Goal: Navigation & Orientation: Find specific page/section

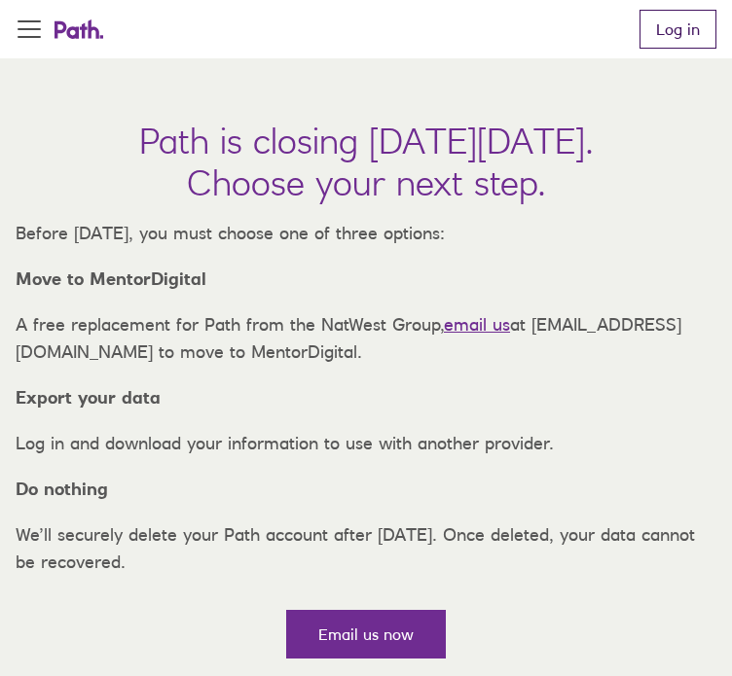
click at [675, 40] on link "Log in" at bounding box center [677, 29] width 77 height 39
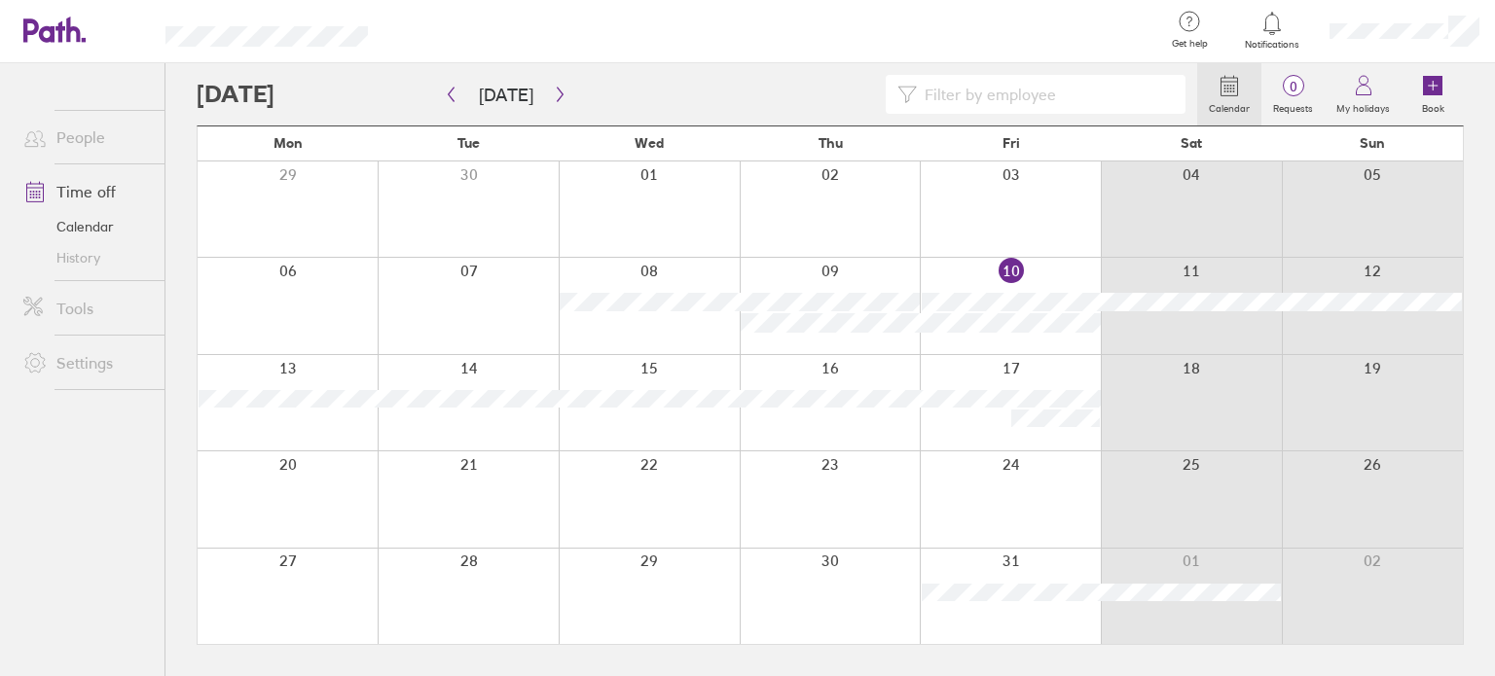
click at [78, 229] on link "Calendar" at bounding box center [86, 226] width 157 height 31
click at [1285, 97] on label "Requests" at bounding box center [1292, 106] width 63 height 18
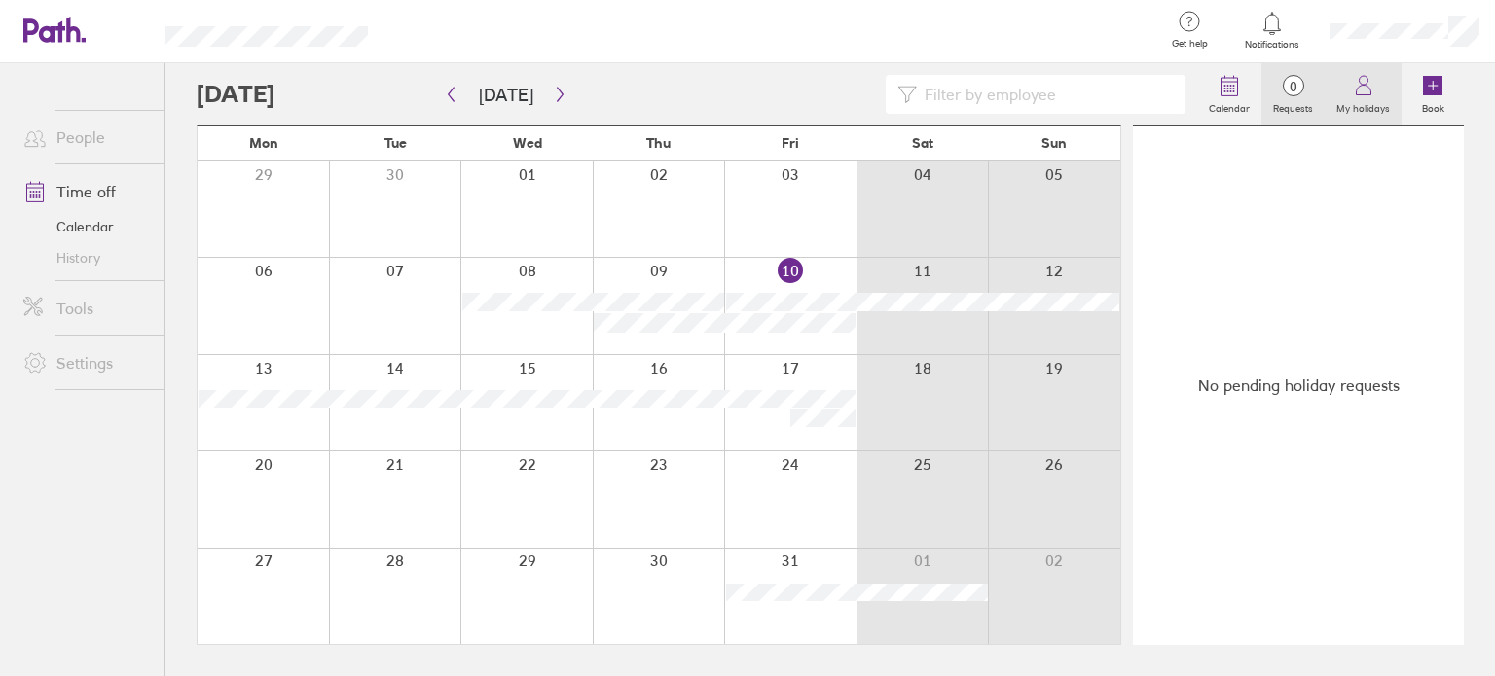
click at [1241, 84] on icon at bounding box center [1229, 85] width 23 height 23
